Goal: Task Accomplishment & Management: Manage account settings

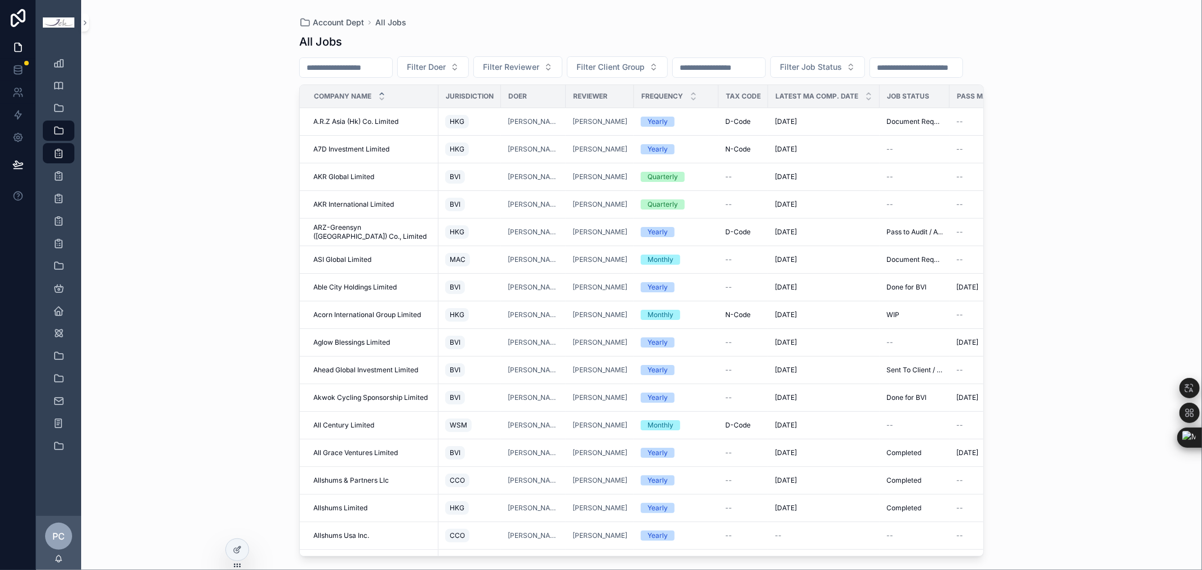
click at [1021, 339] on div "Account Dept All Jobs All Jobs Filter Doer Filter Reviewer Filter Client Group …" at bounding box center [641, 285] width 1121 height 570
click at [392, 69] on input "scrollable content" at bounding box center [346, 68] width 92 height 16
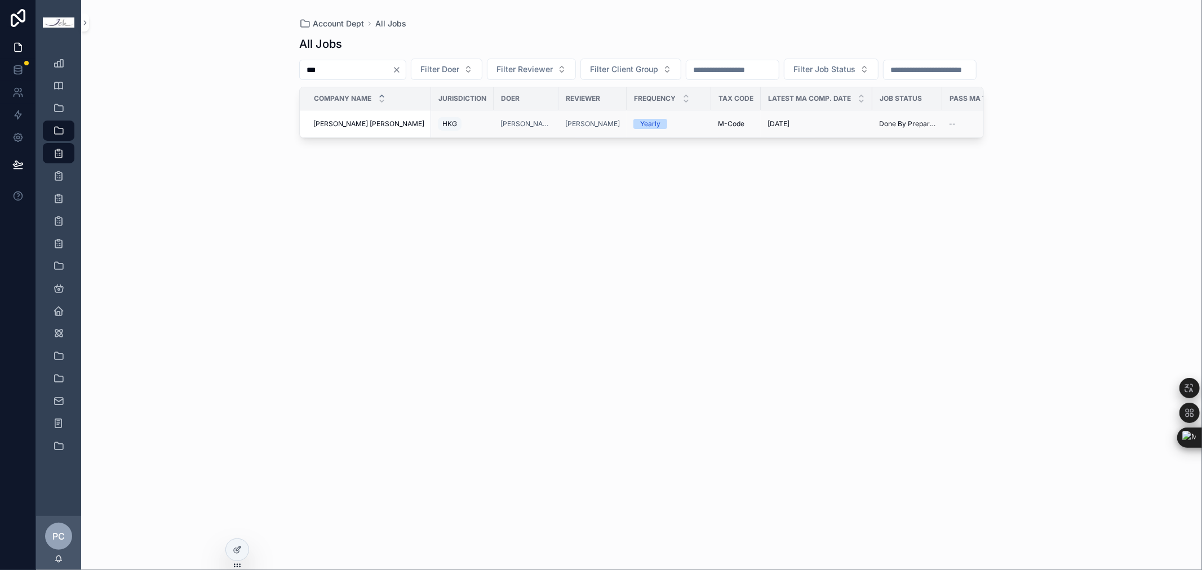
type input "***"
click at [386, 129] on span "[PERSON_NAME] [PERSON_NAME]" at bounding box center [368, 123] width 111 height 9
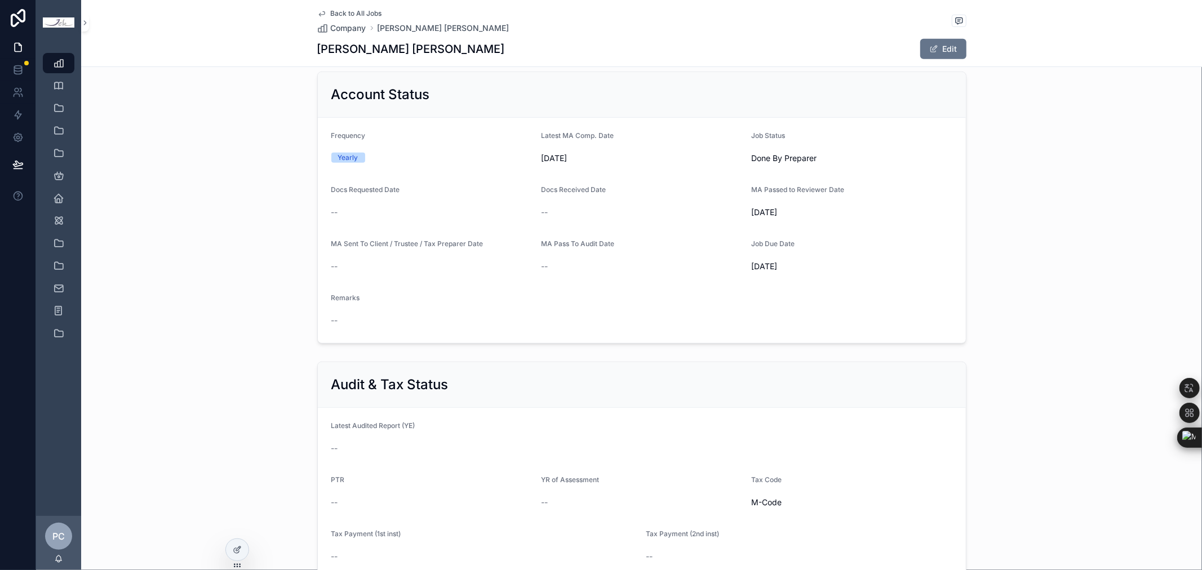
scroll to position [501, 0]
click at [934, 48] on button "Edit" at bounding box center [943, 49] width 46 height 20
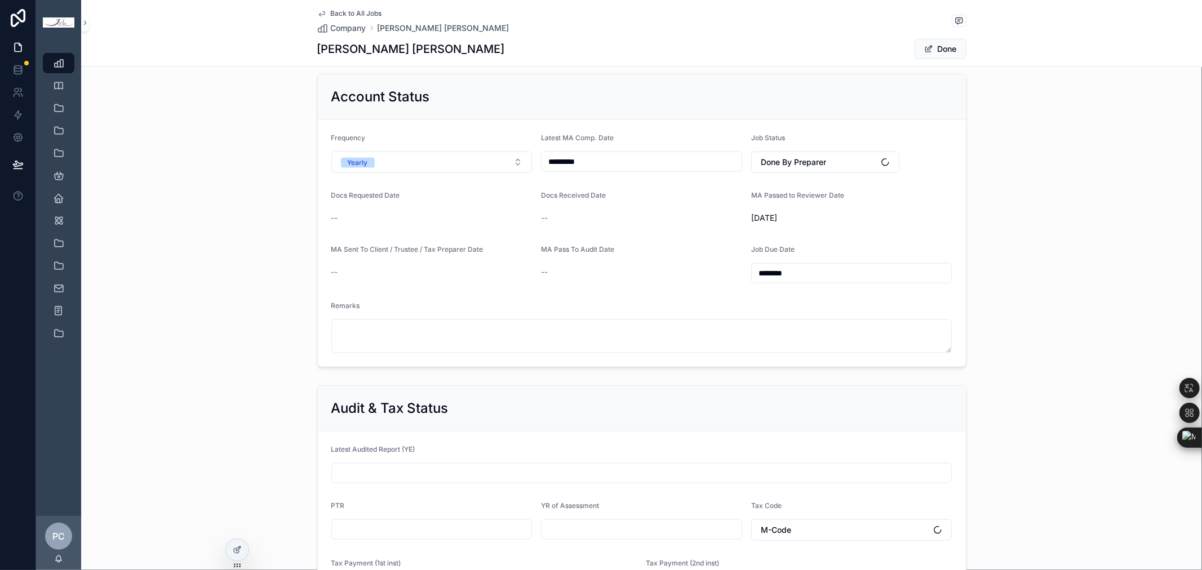
scroll to position [508, 0]
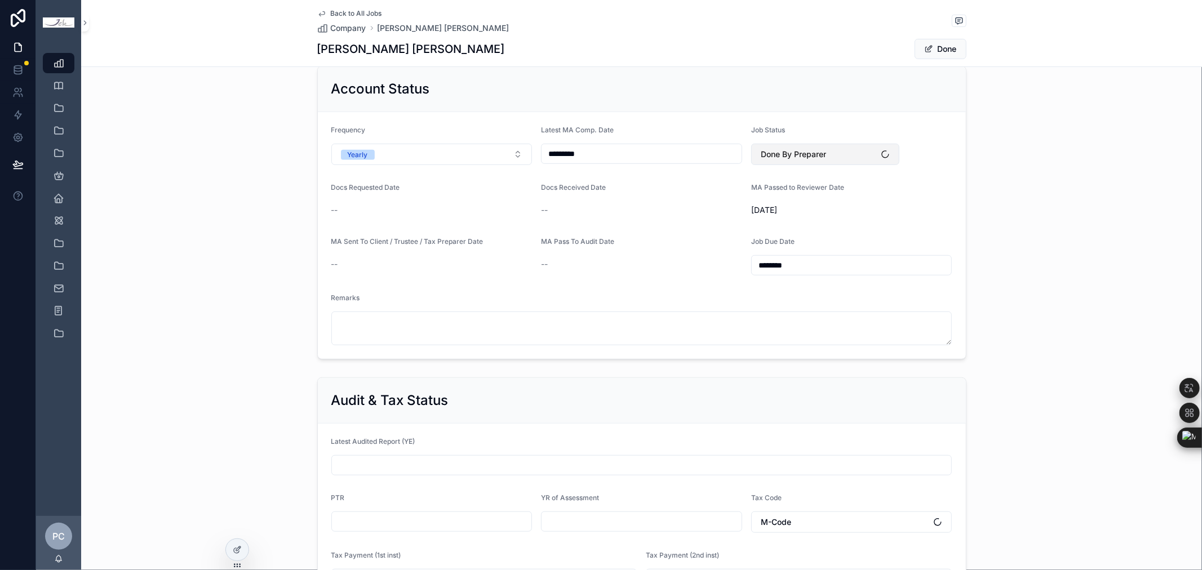
click at [833, 158] on button "Done By Preparer" at bounding box center [825, 154] width 149 height 21
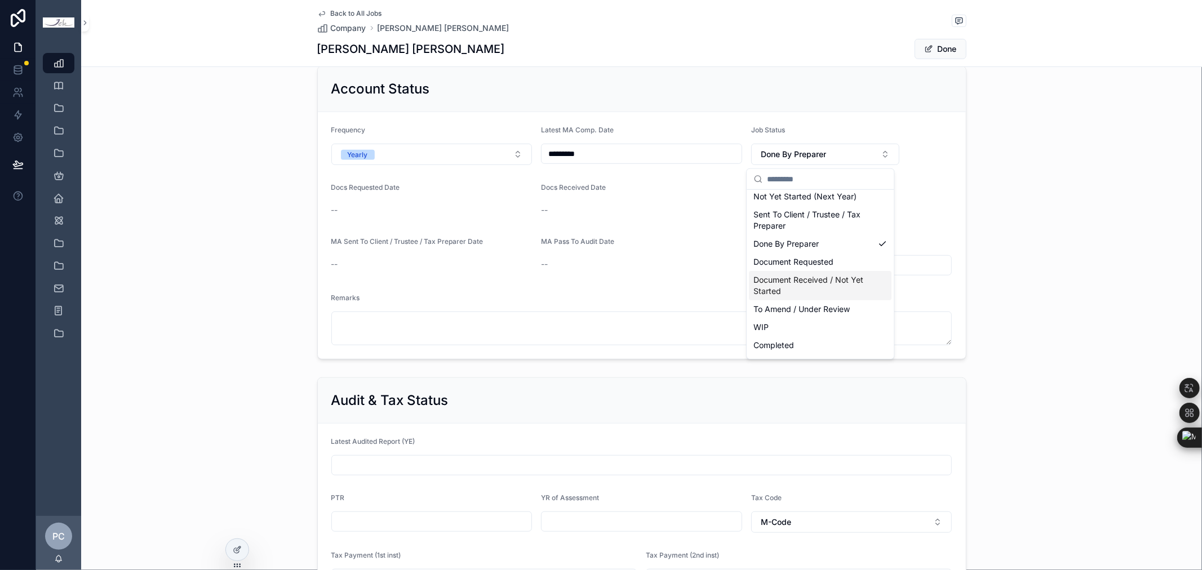
scroll to position [63, 0]
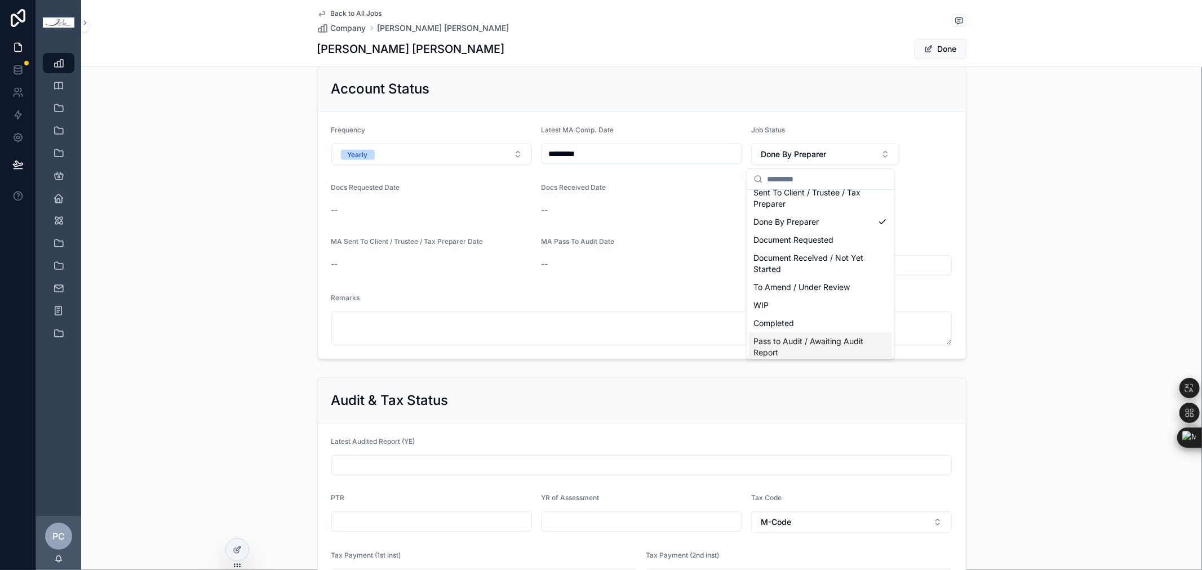
click at [843, 333] on div "Pass to Audit / Awaiting Audit Report" at bounding box center [820, 347] width 143 height 29
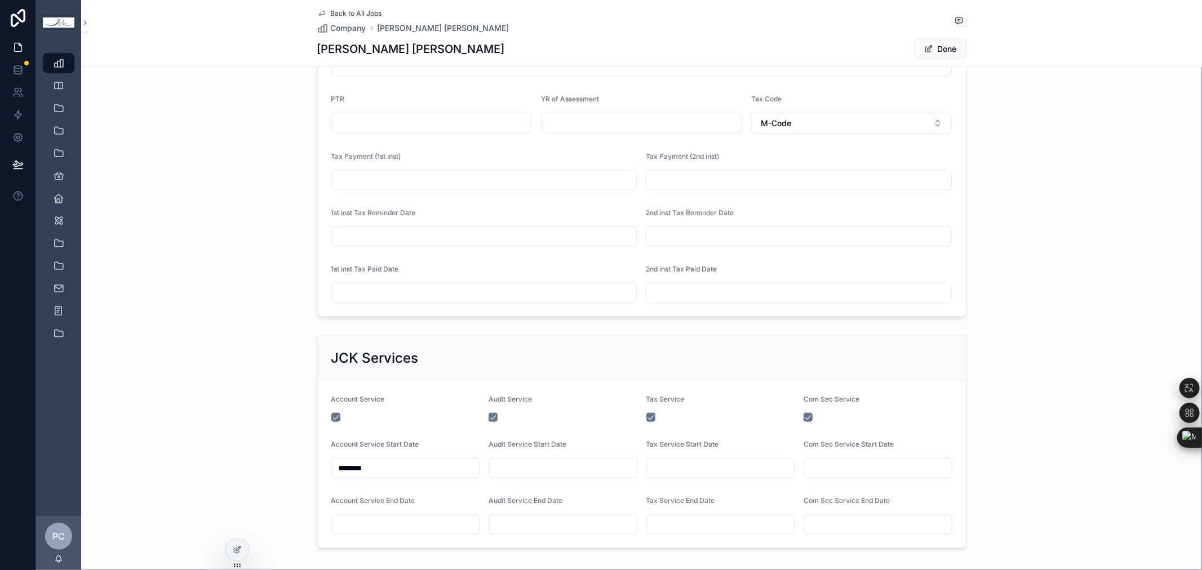
scroll to position [947, 0]
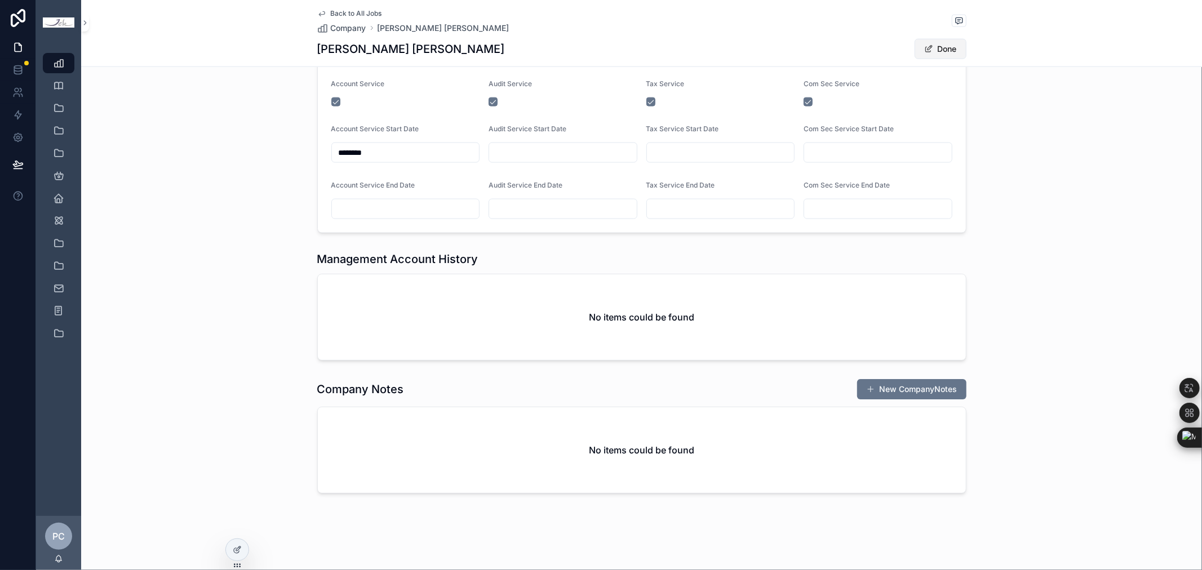
click at [924, 53] on span "scrollable content" at bounding box center [928, 49] width 9 height 9
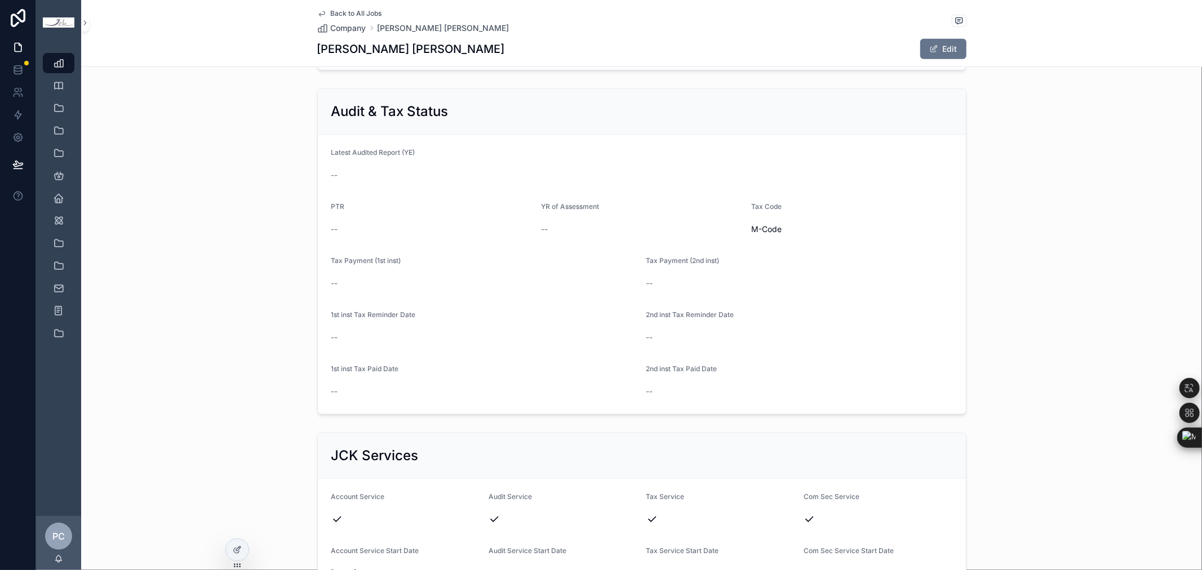
scroll to position [0, 0]
